Goal: Information Seeking & Learning: Learn about a topic

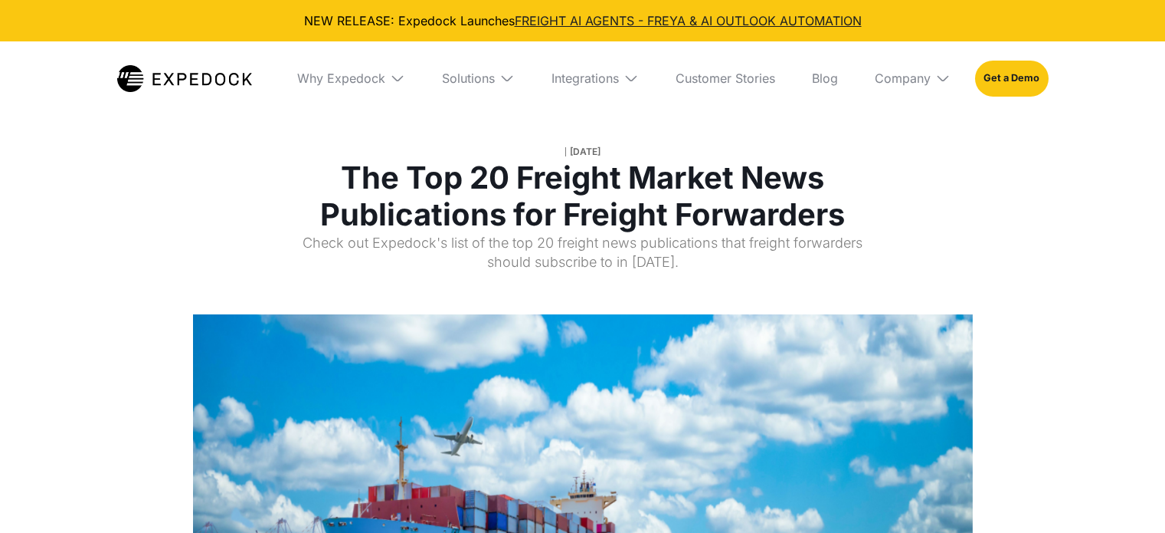
select select
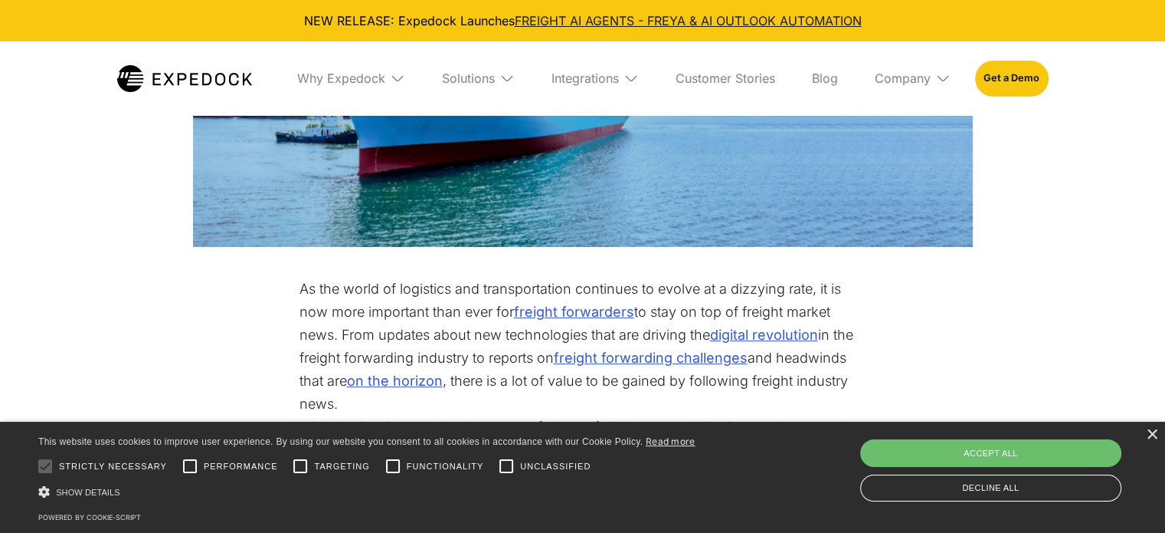
scroll to position [510, 0]
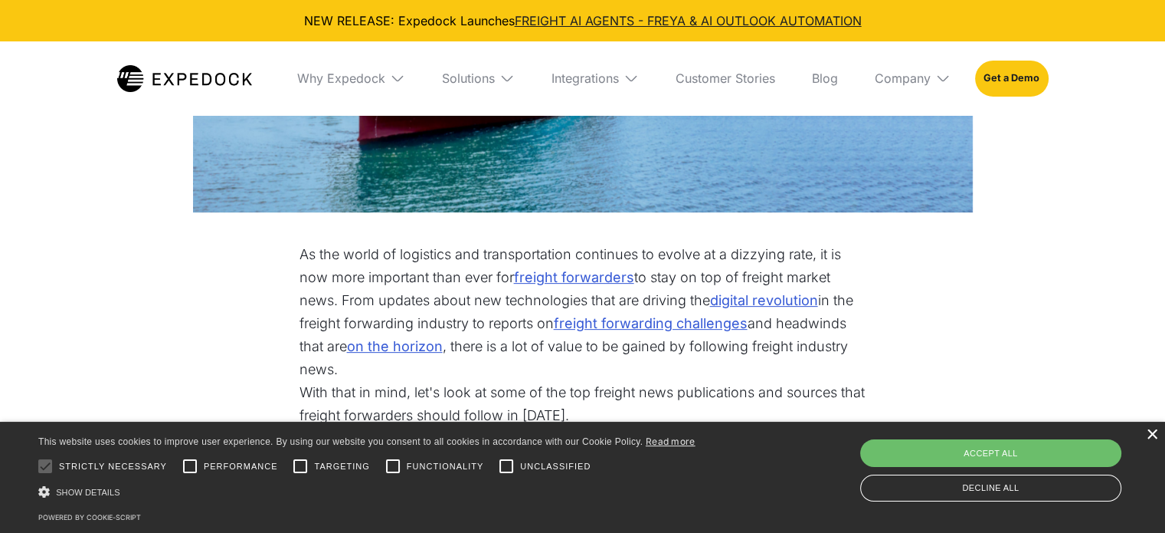
click at [1152, 435] on div "×" at bounding box center [1151, 434] width 11 height 11
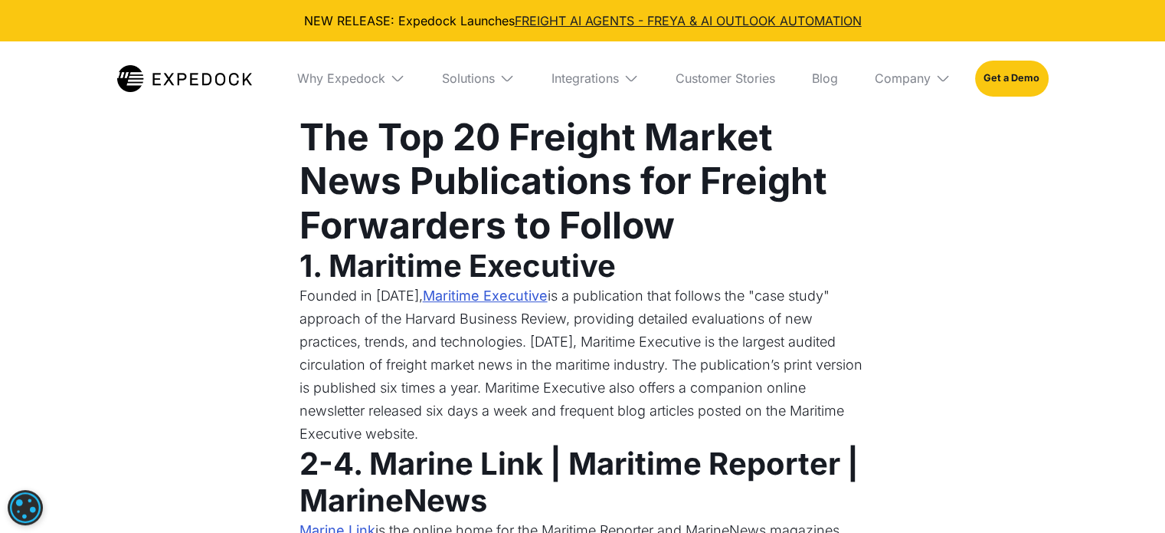
scroll to position [838, 0]
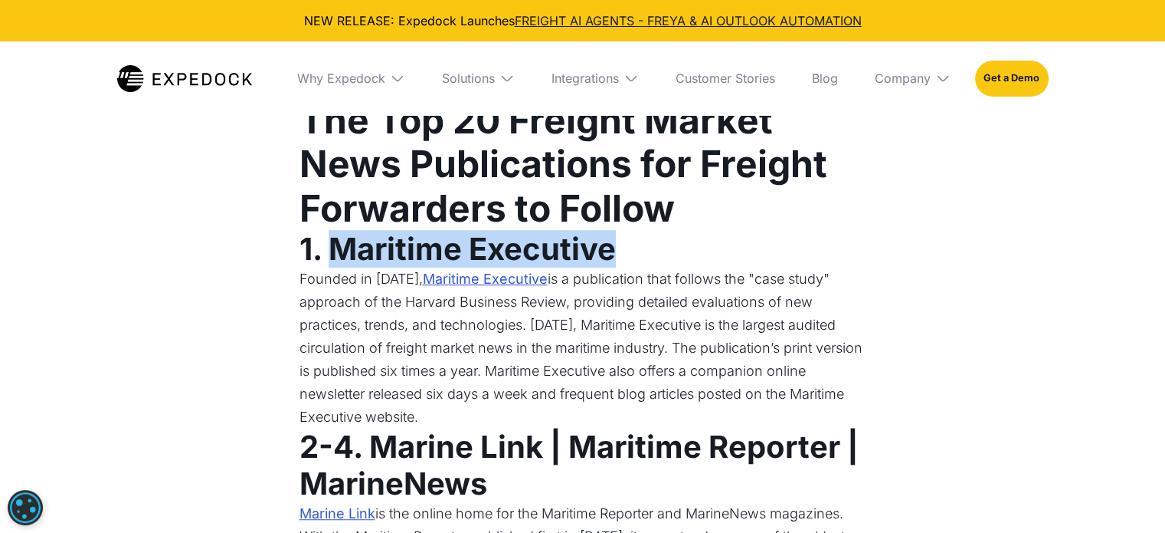
drag, startPoint x: 621, startPoint y: 254, endPoint x: 336, endPoint y: 266, distance: 285.3
click at [336, 266] on h3 "1. Maritime Executive" at bounding box center [583, 249] width 567 height 37
copy strong "Maritime Executive"
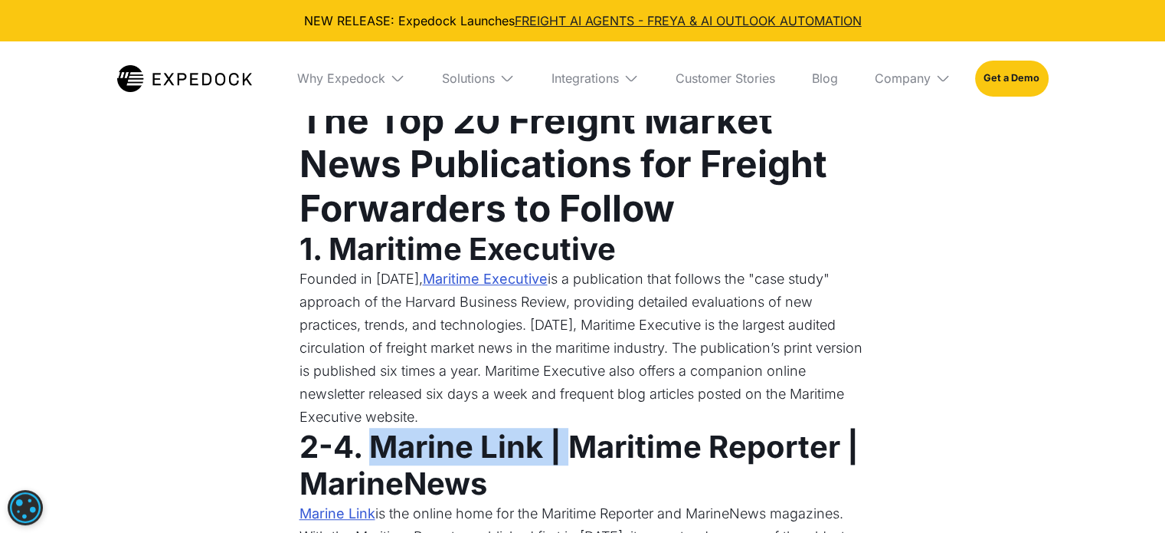
drag, startPoint x: 374, startPoint y: 451, endPoint x: 583, endPoint y: 453, distance: 209.2
click at [583, 453] on strong "2-4. Marine Link | Maritime Reporter | MarineNews" at bounding box center [579, 465] width 559 height 74
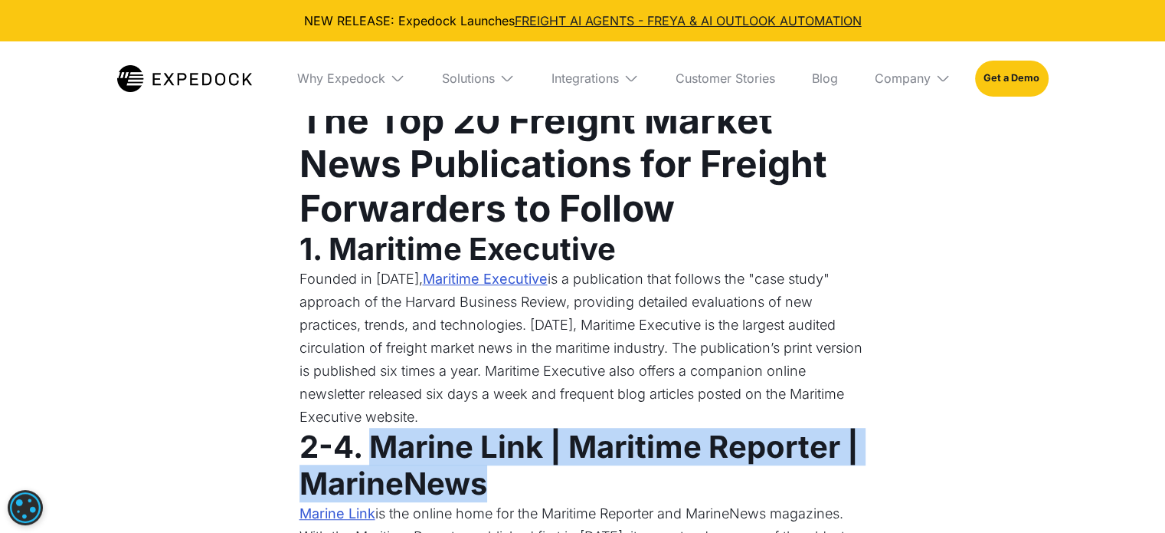
copy strong "Marine Link | Maritime Reporter | MarineNews"
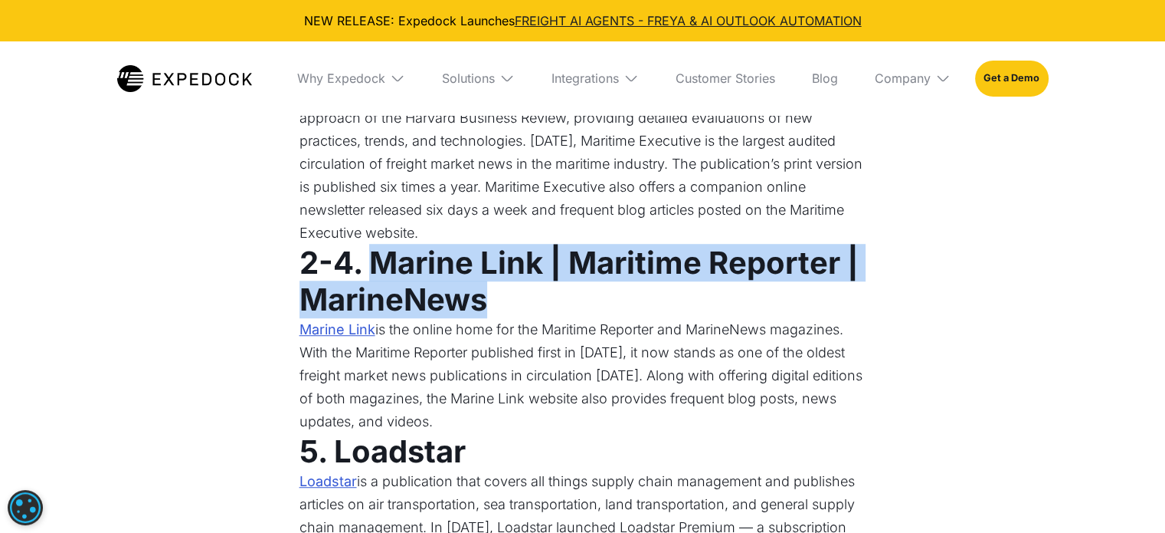
scroll to position [1053, 0]
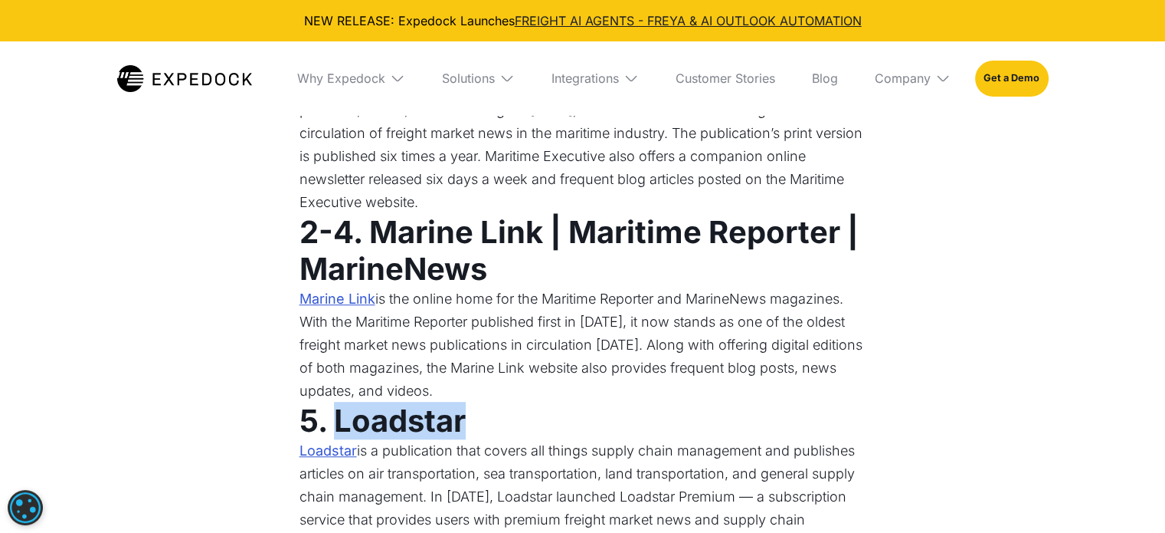
drag, startPoint x: 334, startPoint y: 414, endPoint x: 465, endPoint y: 425, distance: 131.5
click at [465, 425] on strong "5. Loadstar" at bounding box center [383, 421] width 166 height 38
copy strong "Loadstar"
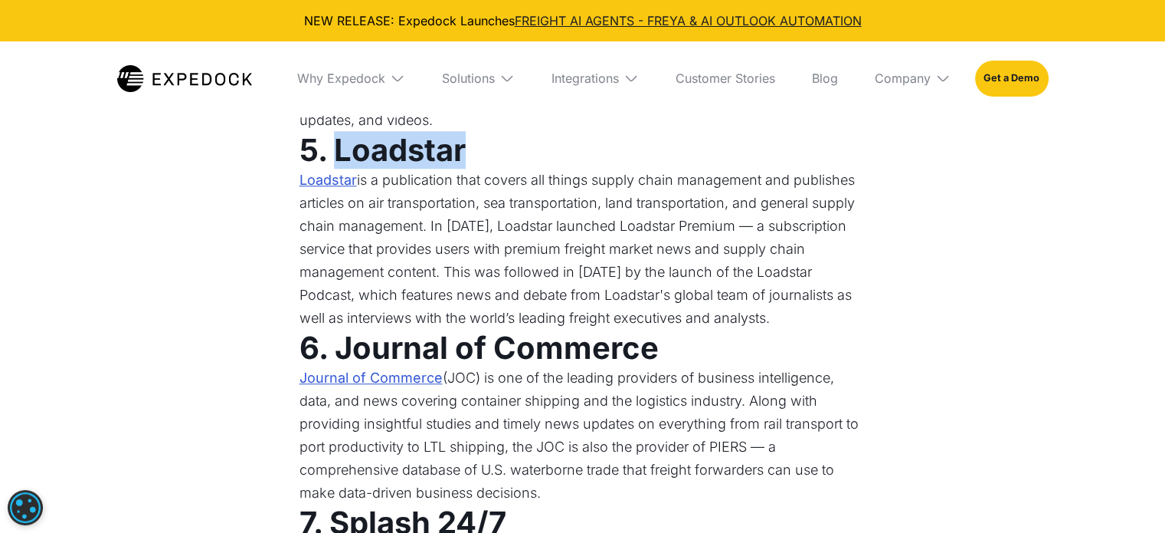
scroll to position [1324, 0]
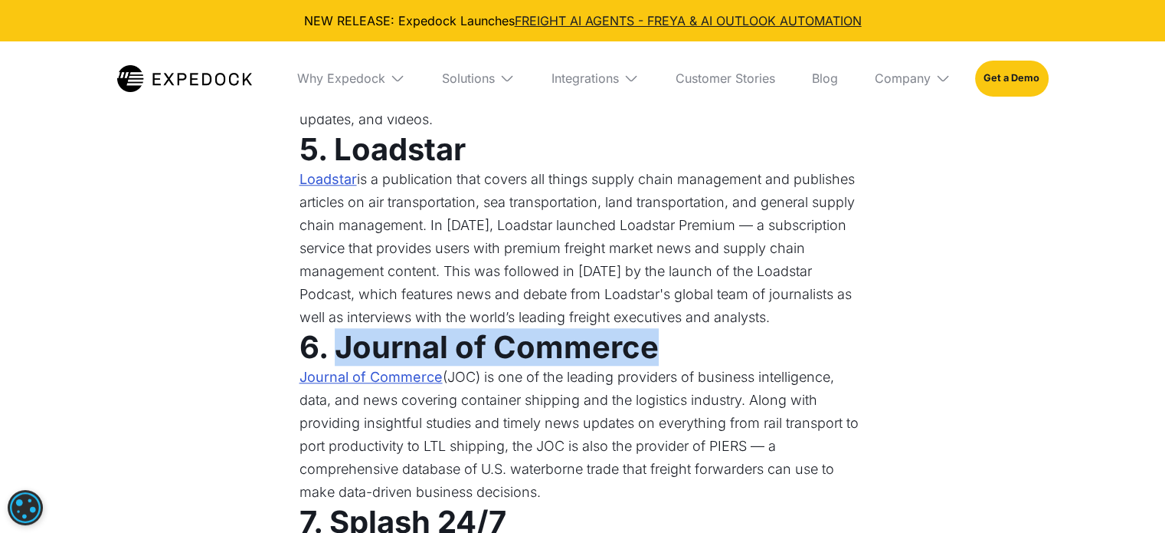
drag, startPoint x: 338, startPoint y: 348, endPoint x: 659, endPoint y: 354, distance: 321.1
click at [659, 354] on h3 "6. Journal of Commerce" at bounding box center [583, 347] width 567 height 37
copy strong "Journal of Commerce"
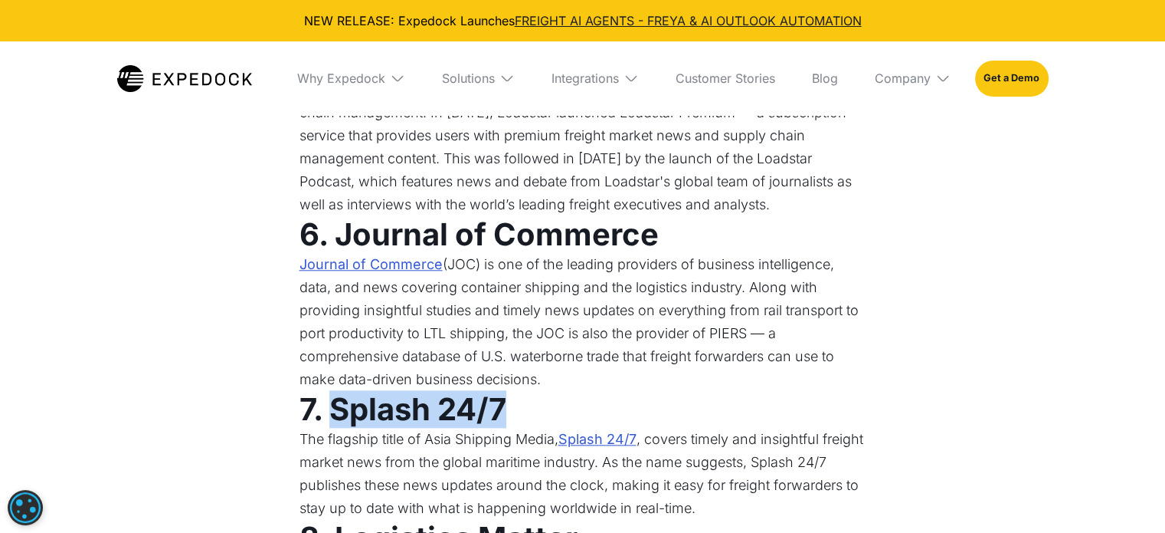
drag, startPoint x: 329, startPoint y: 407, endPoint x: 510, endPoint y: 412, distance: 180.9
click at [510, 412] on h3 "7. Splash 24/7" at bounding box center [583, 409] width 567 height 37
copy strong "Splash 24/7"
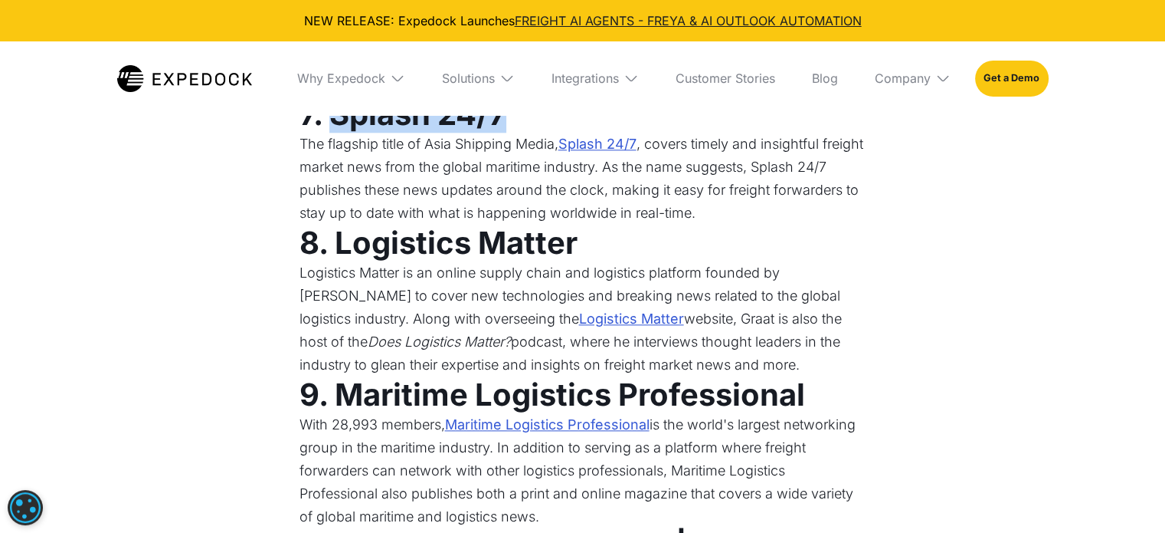
scroll to position [1736, 0]
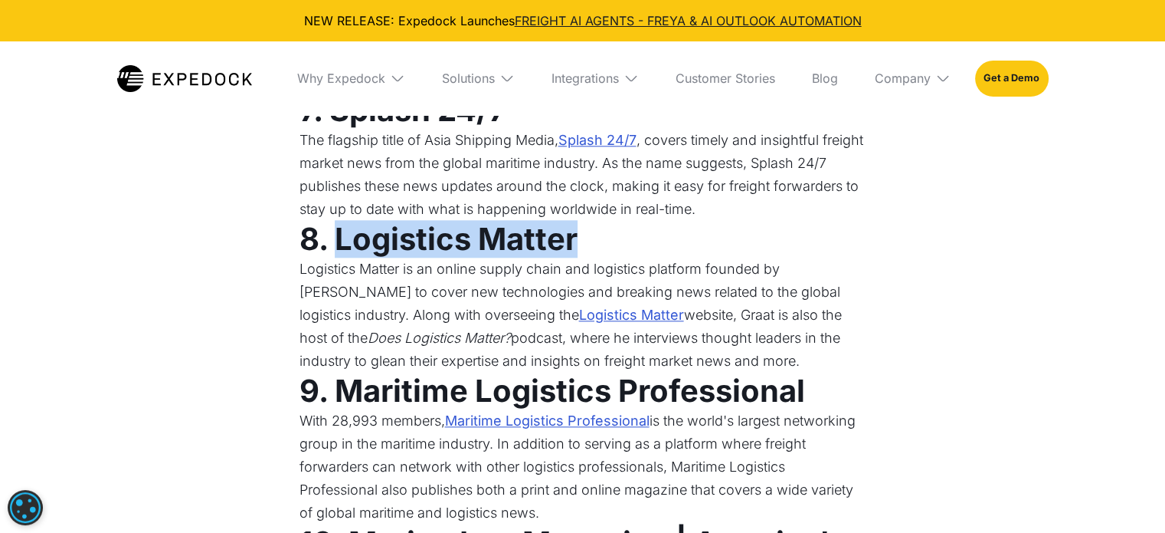
drag, startPoint x: 334, startPoint y: 242, endPoint x: 582, endPoint y: 254, distance: 248.5
click at [582, 254] on h3 "8. Logistics Matter" at bounding box center [583, 239] width 567 height 37
copy strong "Logistics Matter"
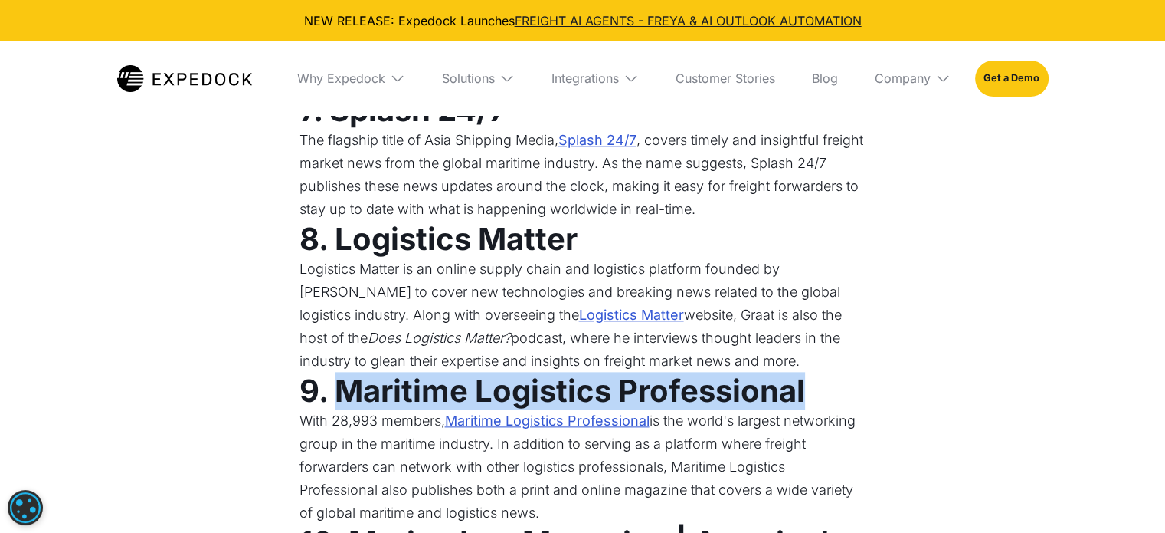
drag, startPoint x: 331, startPoint y: 396, endPoint x: 803, endPoint y: 395, distance: 472.0
click at [803, 395] on strong "9. Maritime Logistics Professional" at bounding box center [553, 391] width 506 height 38
copy strong "Maritime Logistics Professional"
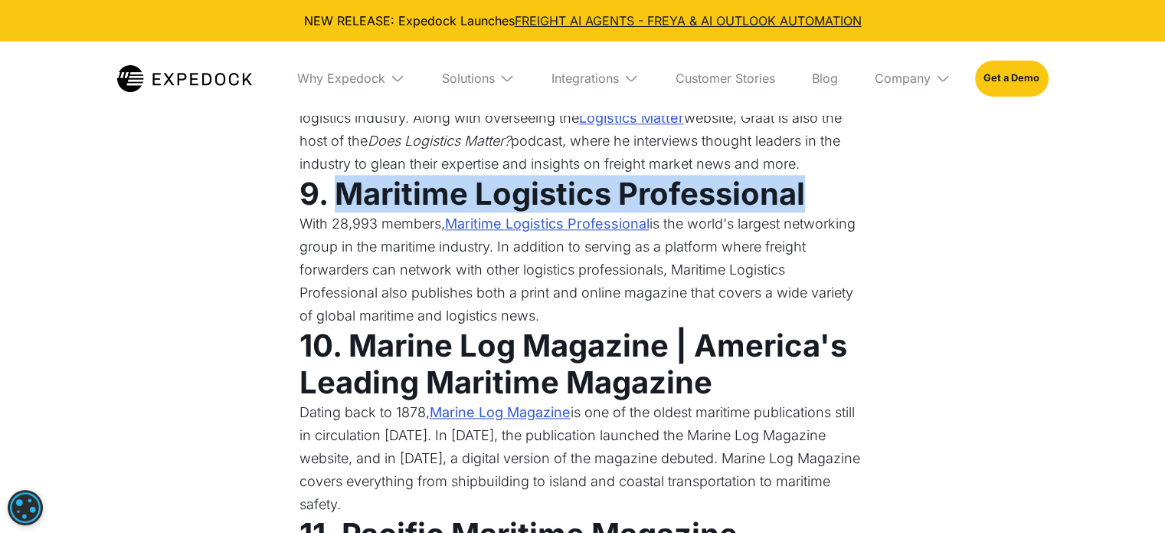
scroll to position [2070, 0]
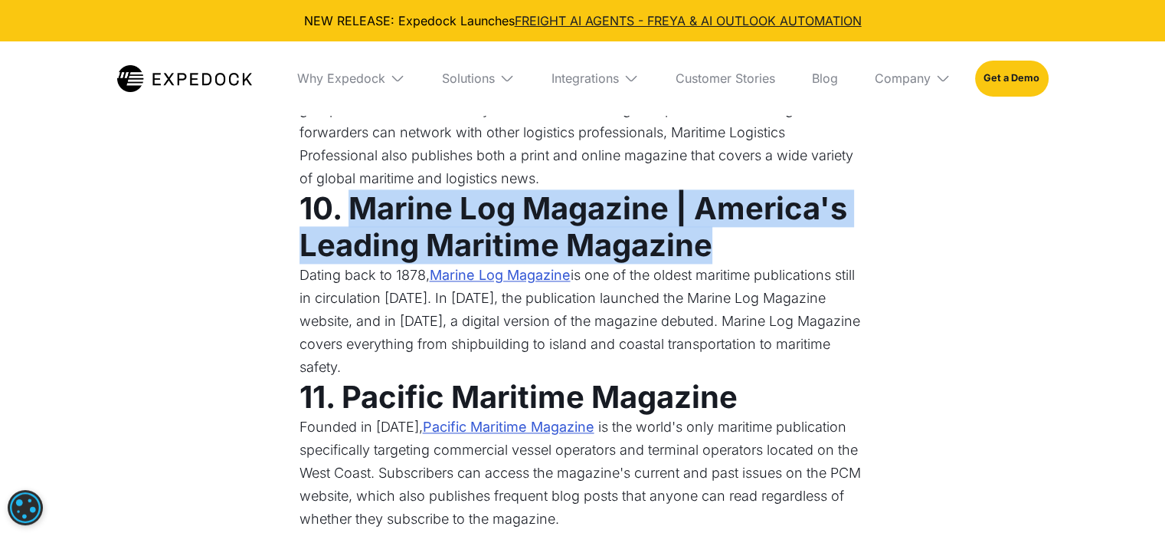
drag, startPoint x: 349, startPoint y: 205, endPoint x: 743, endPoint y: 248, distance: 395.4
click at [743, 248] on h3 "10. Marine Log Magazine | America's Leading Maritime Magazine" at bounding box center [583, 227] width 567 height 74
copy strong "Marine Log Magazine | America's Leading Maritime Magazine"
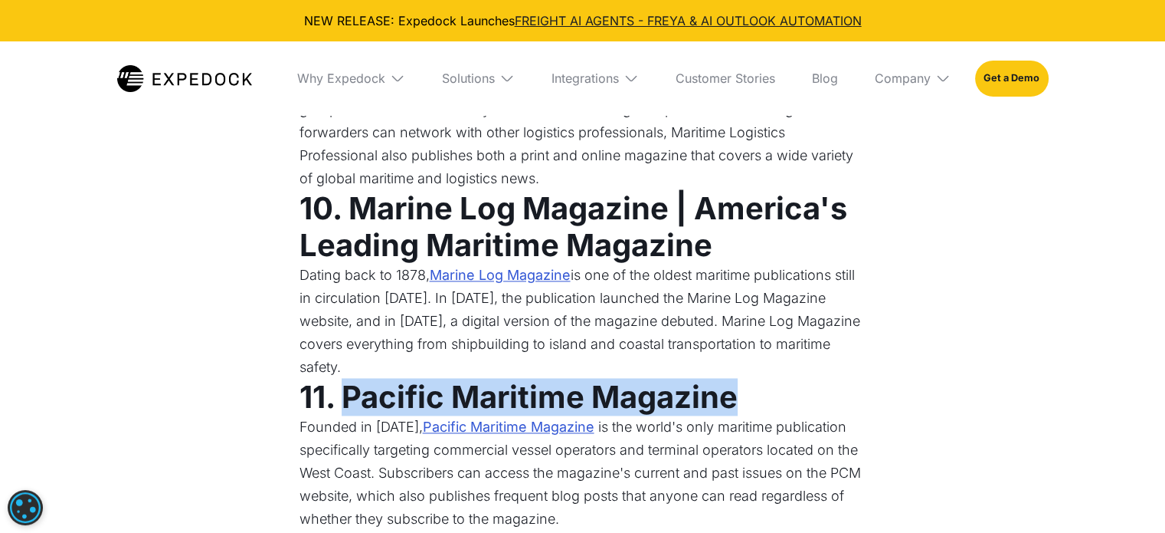
drag, startPoint x: 346, startPoint y: 370, endPoint x: 734, endPoint y: 375, distance: 388.5
click at [734, 378] on strong "11. Pacific Maritime Magazine" at bounding box center [519, 397] width 438 height 38
copy strong "Pacific Maritime Magazine"
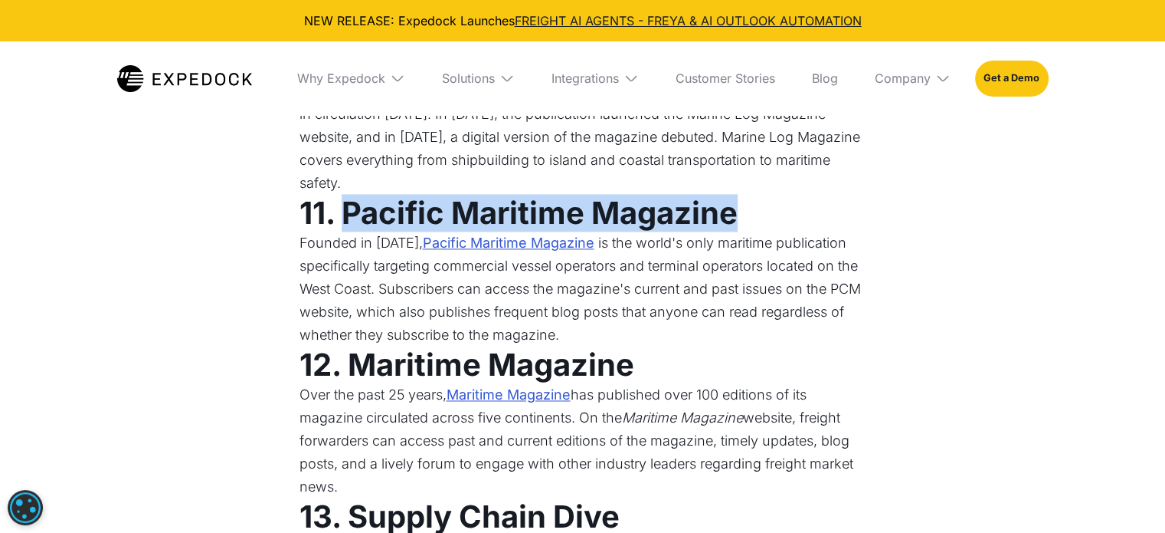
scroll to position [2354, 0]
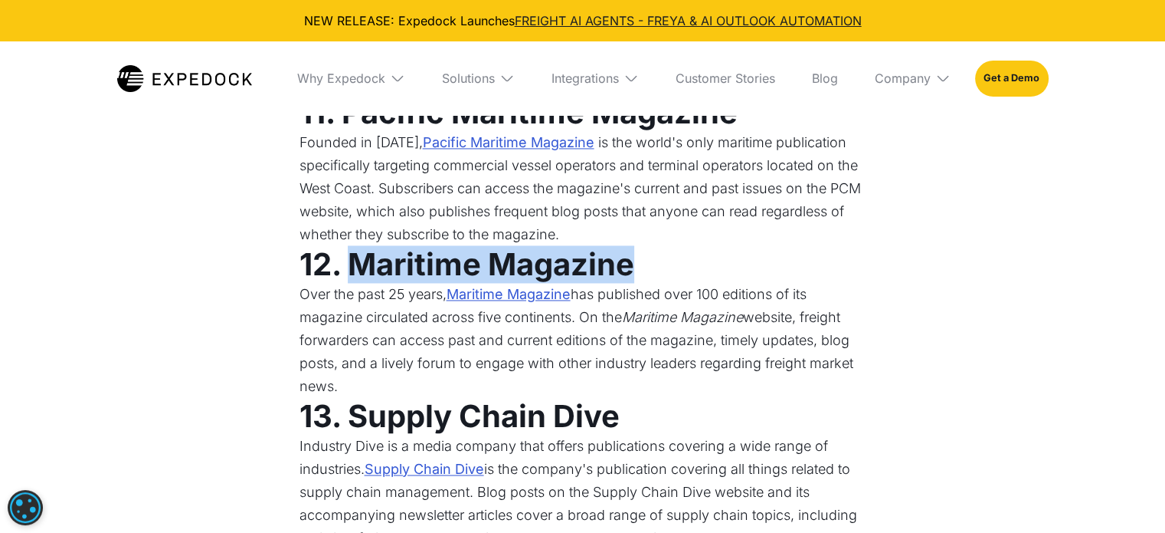
drag, startPoint x: 356, startPoint y: 242, endPoint x: 641, endPoint y: 251, distance: 285.2
click at [641, 251] on h3 "12. Maritime Magazine" at bounding box center [583, 264] width 567 height 37
copy strong "Maritime Magazine"
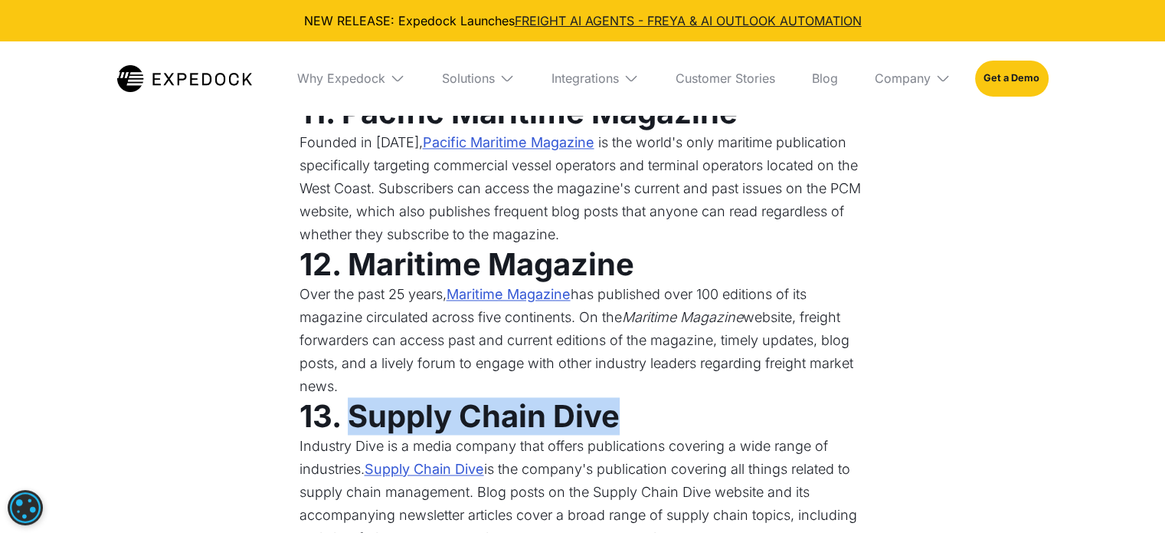
drag, startPoint x: 352, startPoint y: 401, endPoint x: 634, endPoint y: 392, distance: 282.1
click at [634, 398] on h3 "13. Supply Chain Dive" at bounding box center [583, 416] width 567 height 37
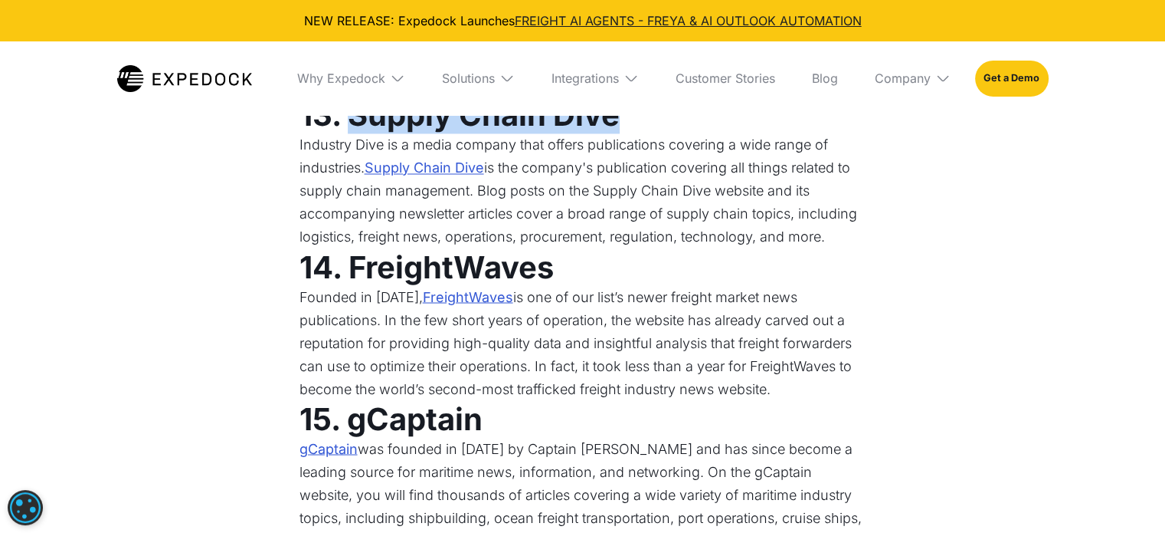
scroll to position [2657, 0]
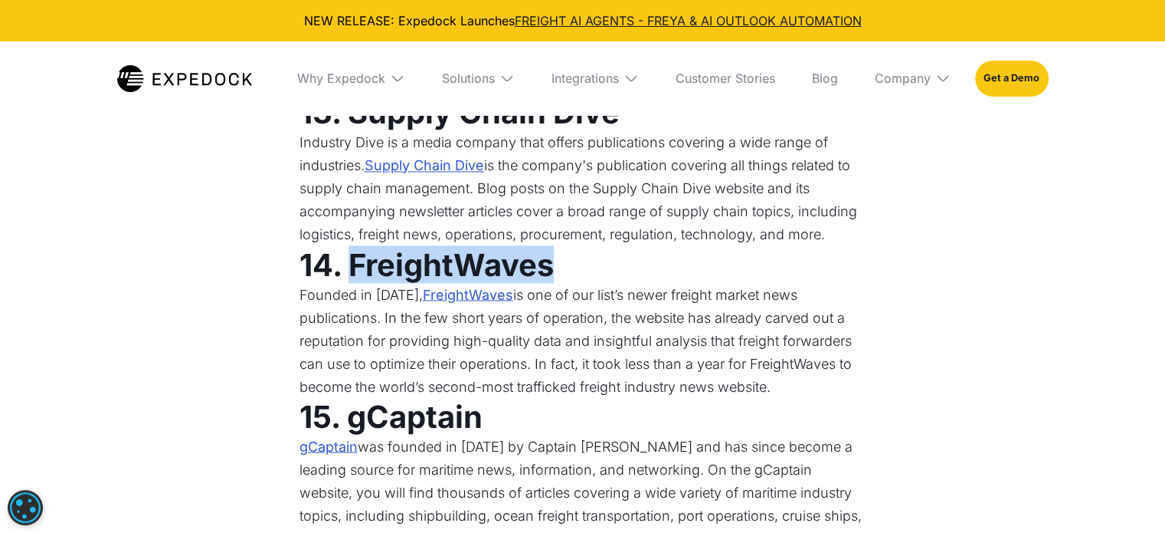
drag, startPoint x: 349, startPoint y: 241, endPoint x: 559, endPoint y: 244, distance: 210.7
click at [559, 246] on h3 "14. FreightWaves" at bounding box center [583, 264] width 567 height 37
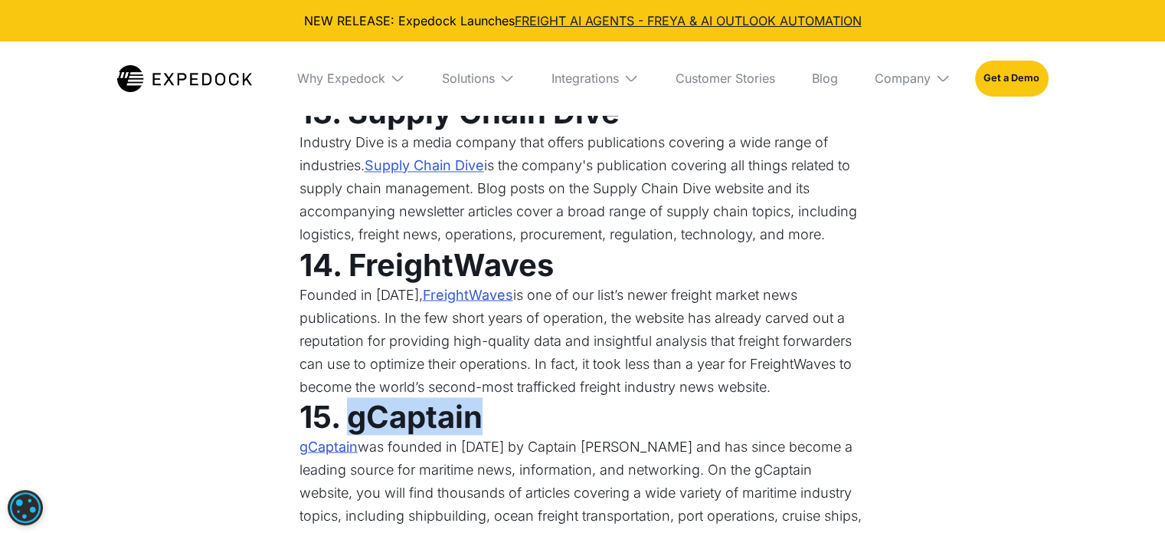
drag, startPoint x: 350, startPoint y: 398, endPoint x: 491, endPoint y: 399, distance: 141.0
click at [491, 399] on h3 "15. gCaptain" at bounding box center [583, 416] width 567 height 37
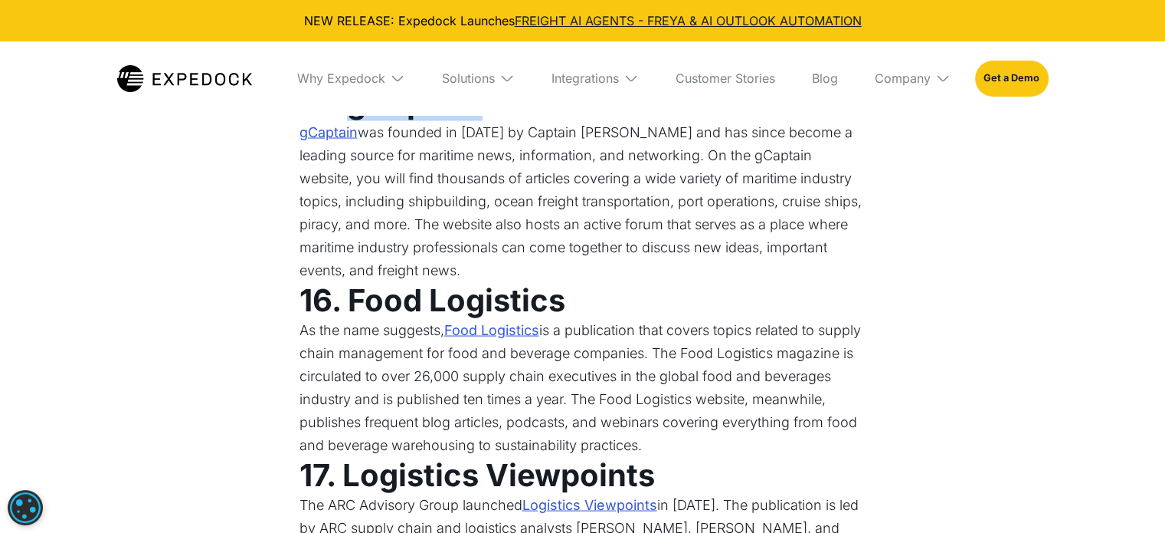
scroll to position [2995, 0]
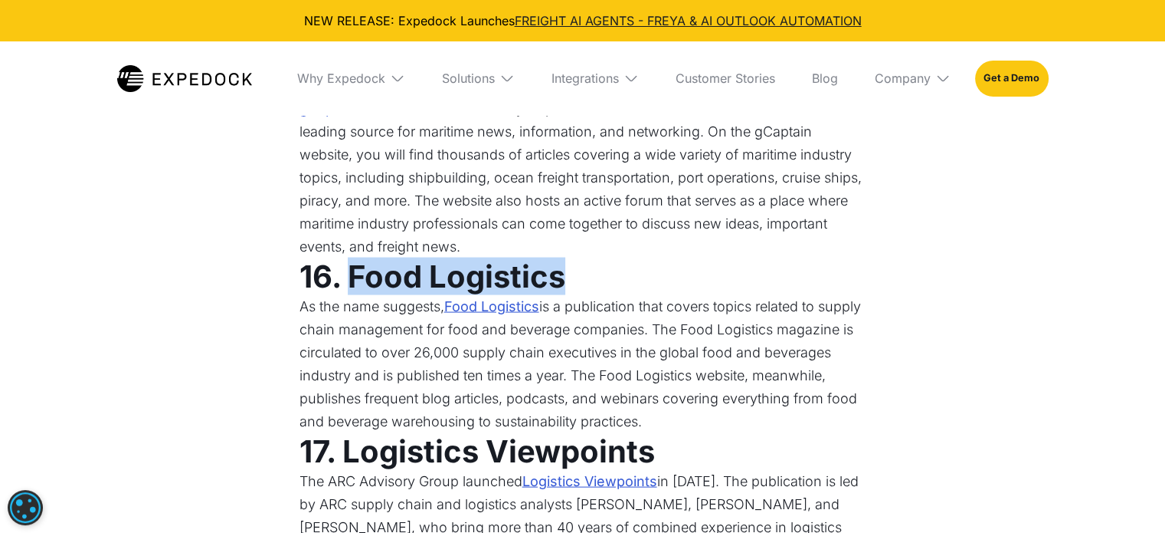
drag, startPoint x: 348, startPoint y: 251, endPoint x: 566, endPoint y: 262, distance: 218.7
click at [566, 262] on h3 "16. Food Logistics" at bounding box center [583, 276] width 567 height 37
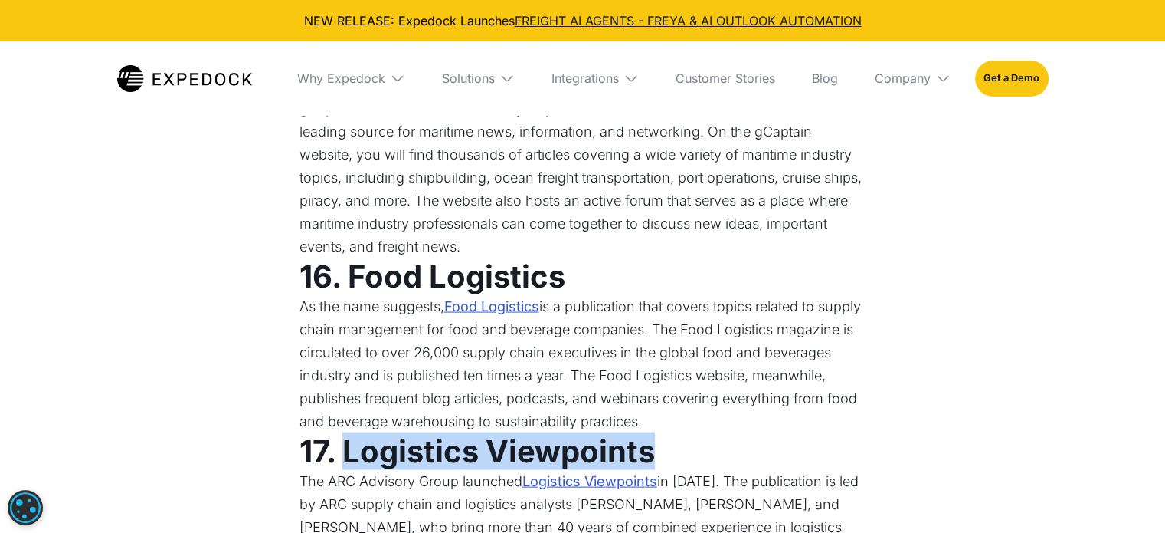
drag, startPoint x: 343, startPoint y: 426, endPoint x: 647, endPoint y: 431, distance: 304.3
click at [647, 432] on strong "17. Logistics Viewpoints" at bounding box center [478, 451] width 356 height 38
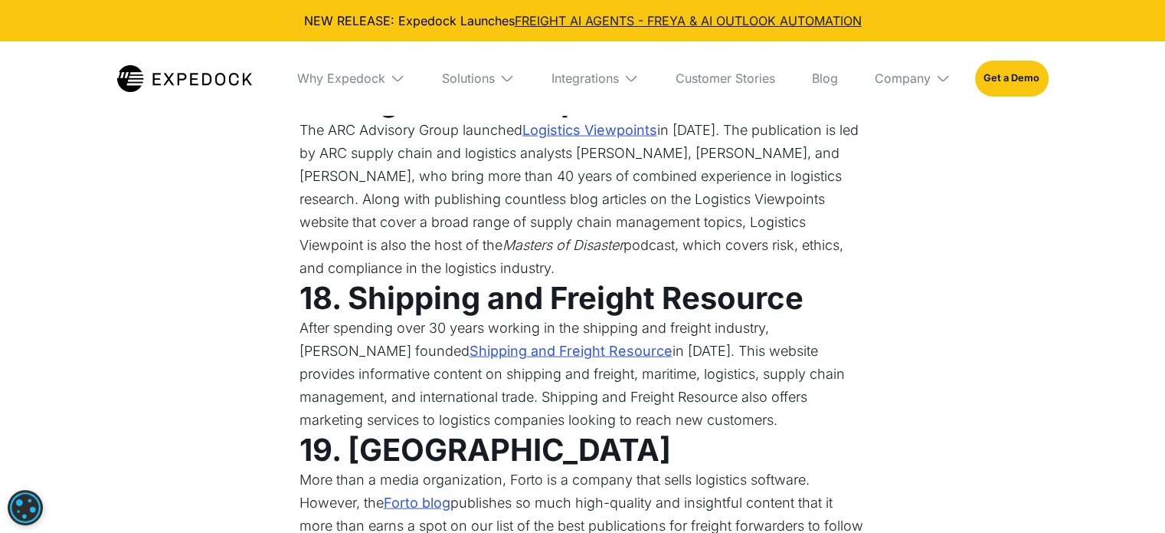
scroll to position [3347, 0]
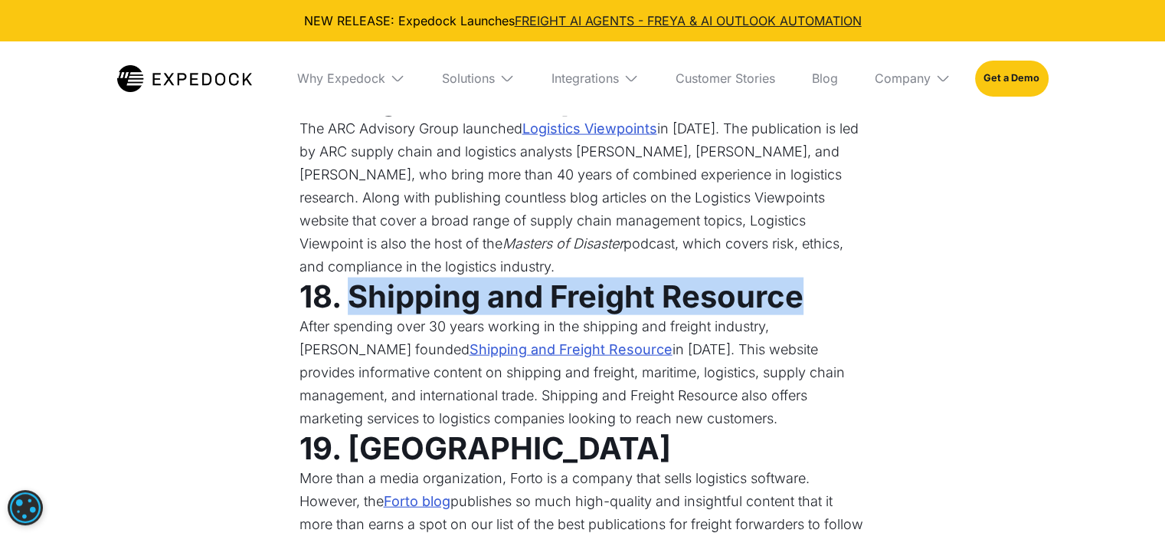
drag, startPoint x: 350, startPoint y: 275, endPoint x: 870, endPoint y: 282, distance: 520.3
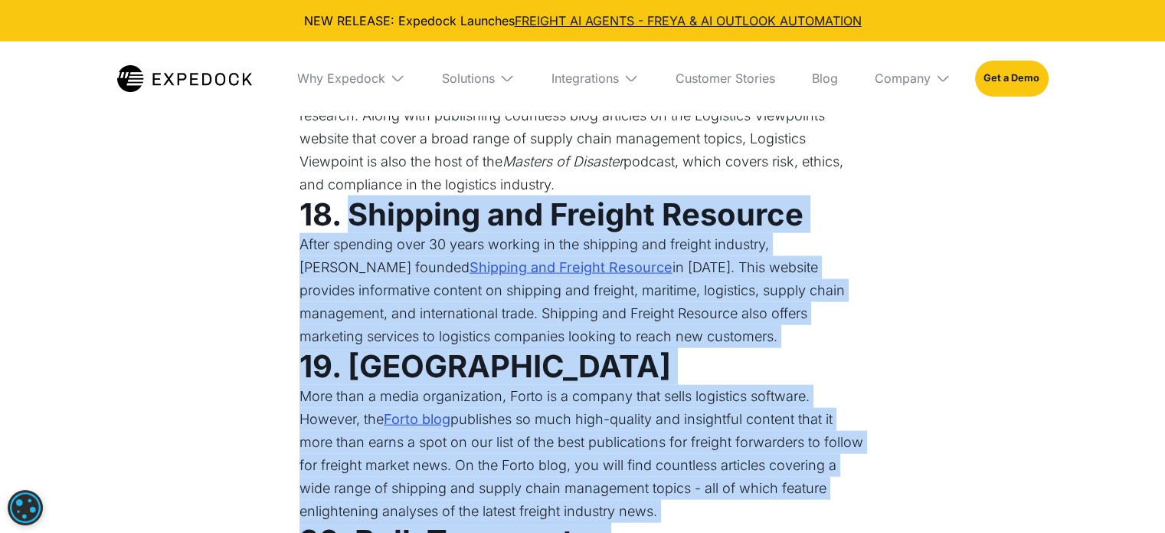
scroll to position [3424, 0]
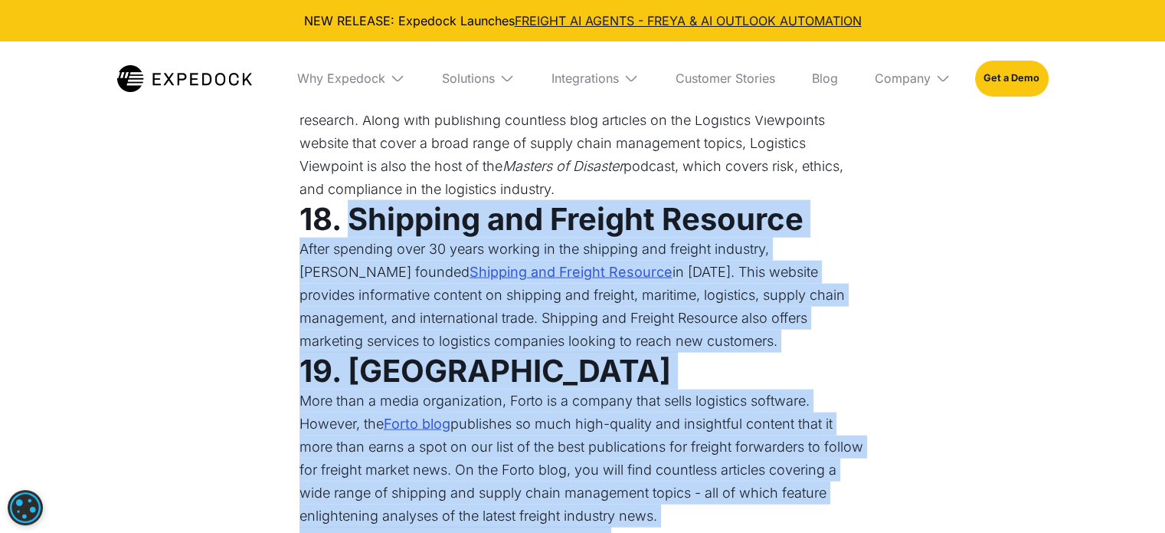
click at [822, 238] on p "After spending over 30 years working in the shipping and freight industry, [PER…" at bounding box center [583, 295] width 567 height 115
click at [599, 200] on strong "18. Shipping and Freight Resource" at bounding box center [552, 219] width 504 height 38
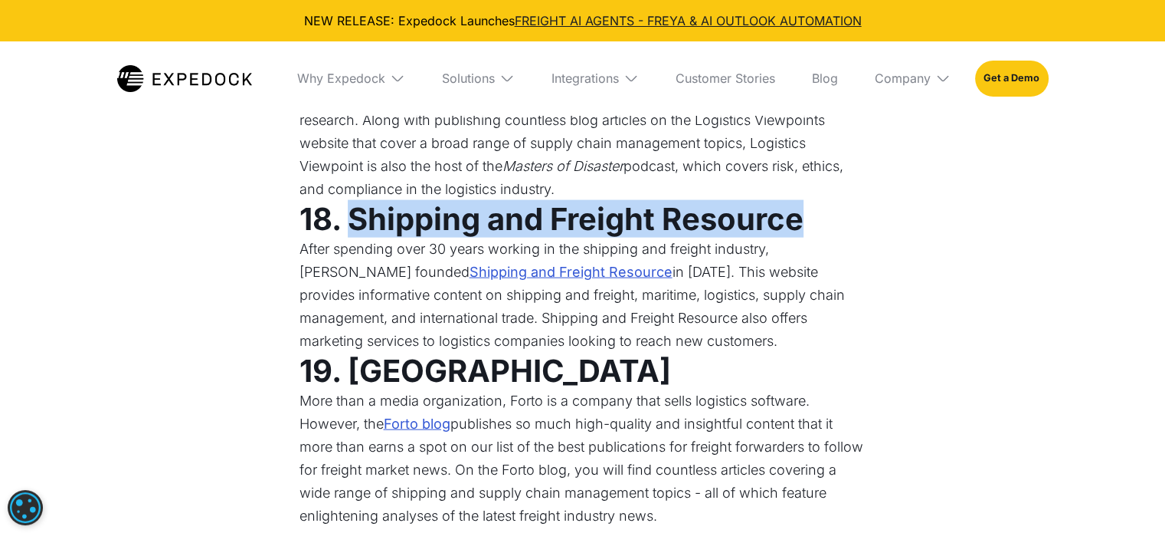
drag, startPoint x: 349, startPoint y: 197, endPoint x: 798, endPoint y: 192, distance: 448.3
click at [798, 200] on strong "18. Shipping and Freight Resource" at bounding box center [552, 219] width 504 height 38
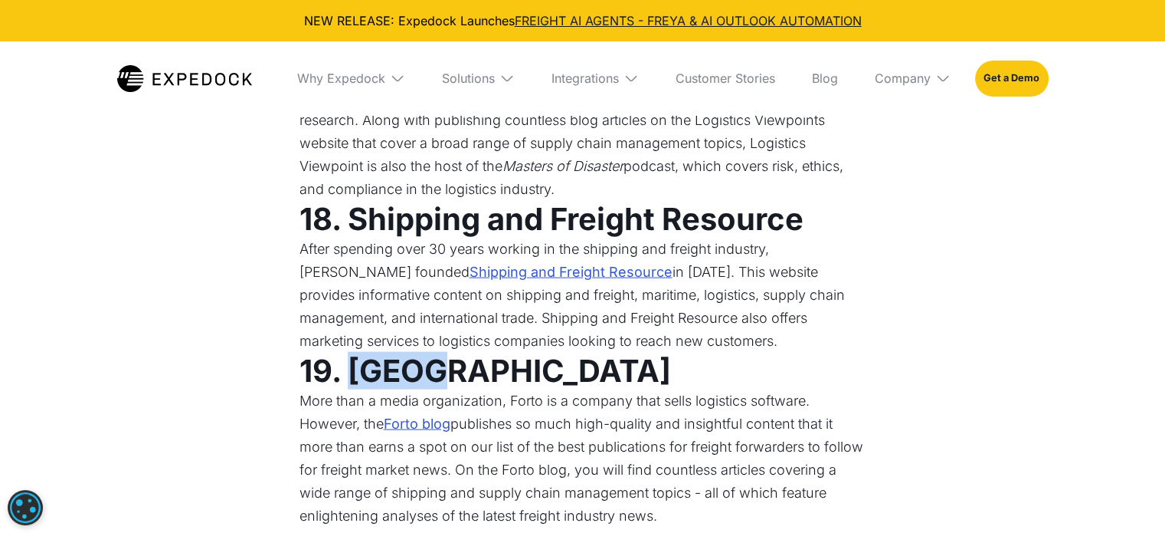
drag, startPoint x: 352, startPoint y: 346, endPoint x: 423, endPoint y: 345, distance: 70.5
click at [423, 352] on strong "19. [GEOGRAPHIC_DATA]" at bounding box center [486, 371] width 372 height 38
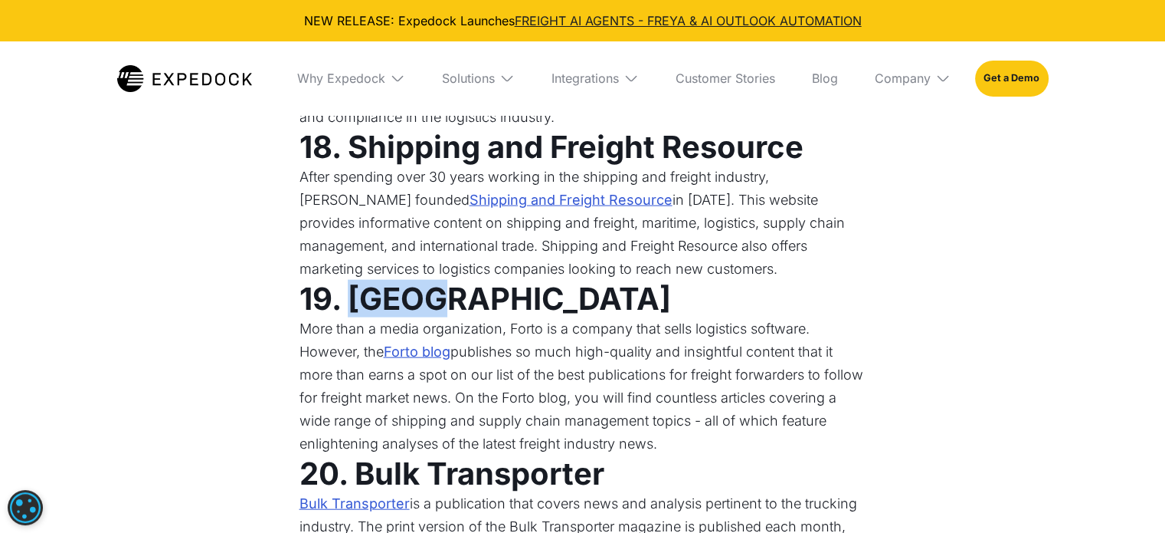
scroll to position [3499, 0]
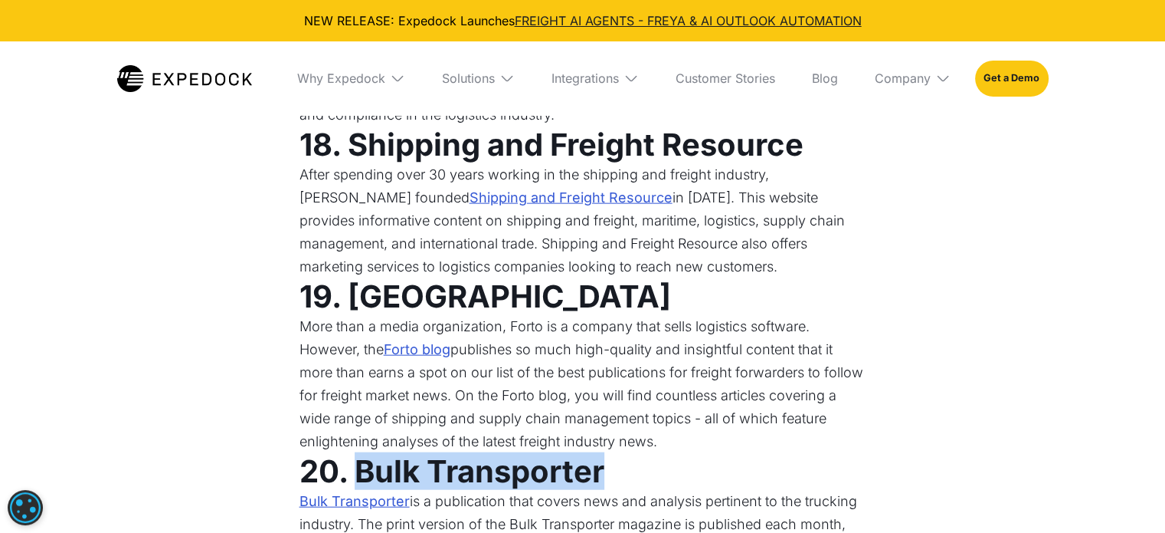
drag, startPoint x: 356, startPoint y: 447, endPoint x: 601, endPoint y: 458, distance: 245.5
click at [601, 458] on strong "20. Bulk Transporter" at bounding box center [452, 471] width 305 height 38
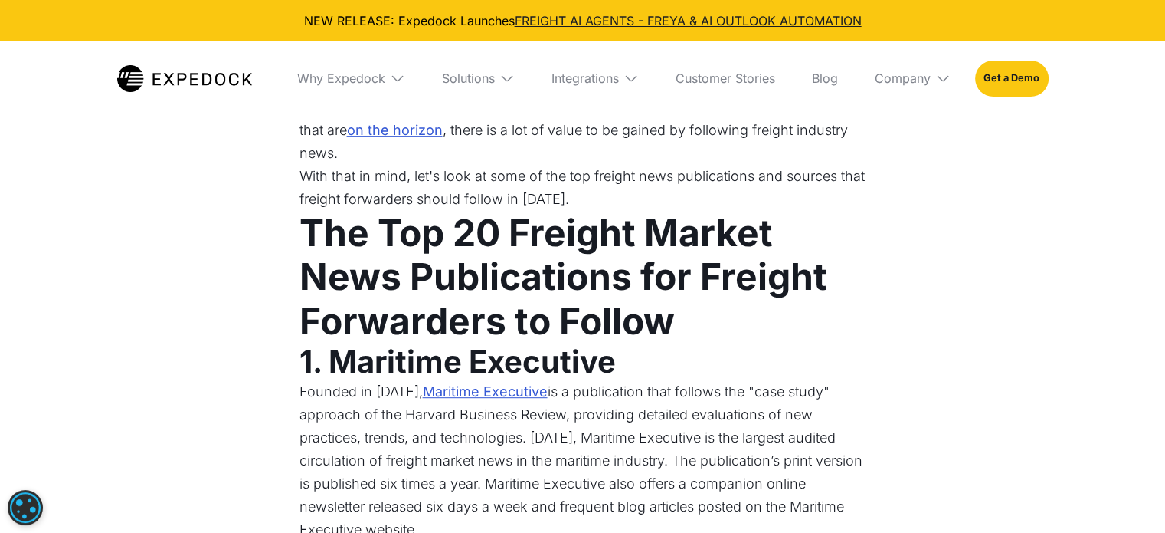
scroll to position [727, 0]
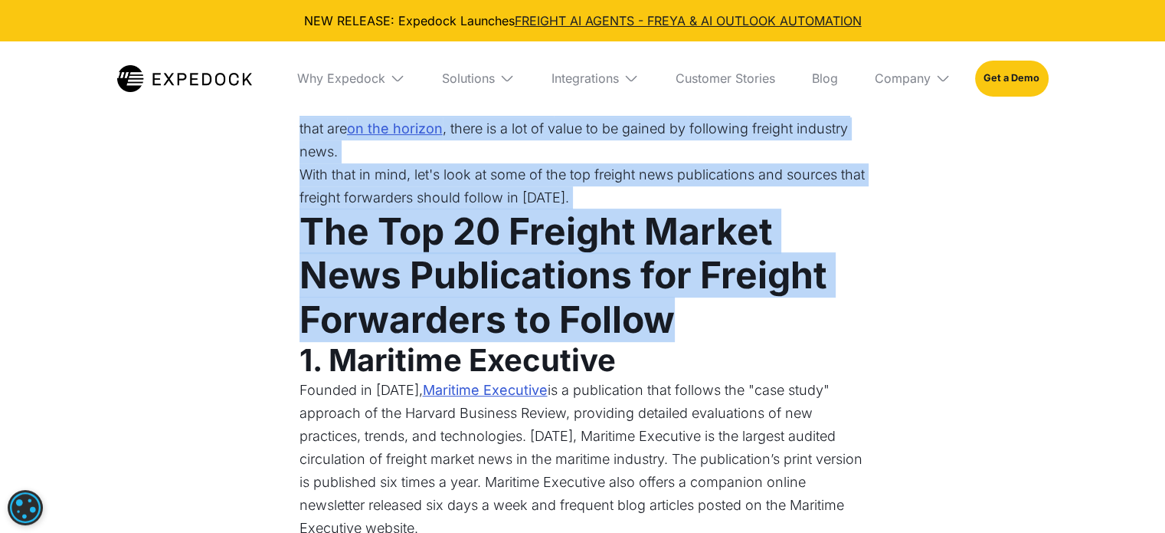
drag, startPoint x: 677, startPoint y: 327, endPoint x: 296, endPoint y: 244, distance: 390.5
click at [693, 326] on h2 "The Top 20 Freight Market News Publications for Freight Forwarders to Follow" at bounding box center [583, 275] width 567 height 133
click at [690, 325] on h2 "The Top 20 Freight Market News Publications for Freight Forwarders to Follow" at bounding box center [583, 275] width 567 height 133
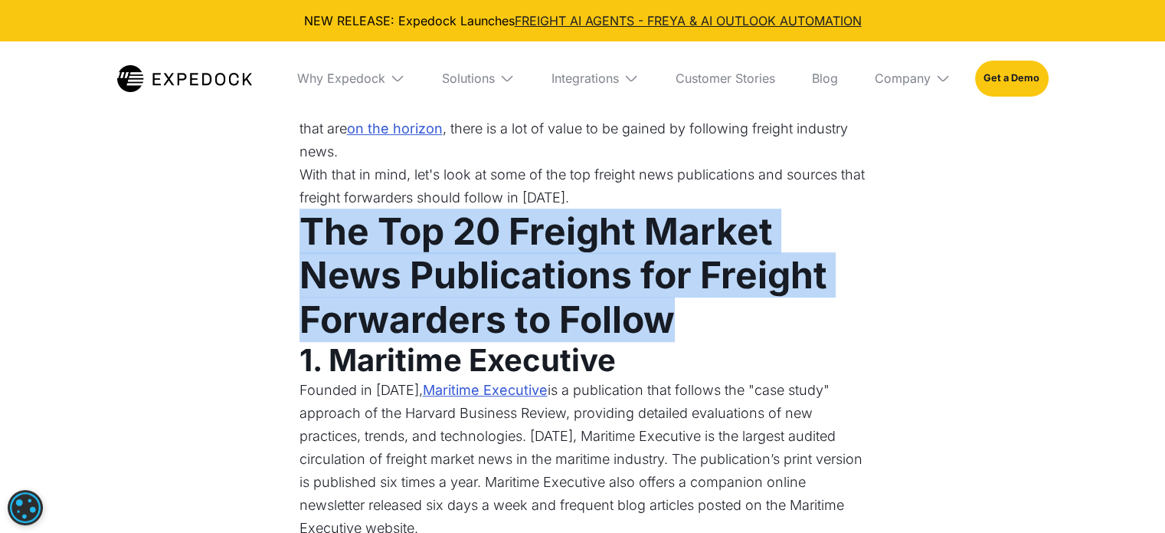
drag, startPoint x: 690, startPoint y: 325, endPoint x: 311, endPoint y: 244, distance: 387.0
click at [311, 244] on h2 "The Top 20 Freight Market News Publications for Freight Forwarders to Follow" at bounding box center [583, 275] width 567 height 133
